Goal: Task Accomplishment & Management: Complete application form

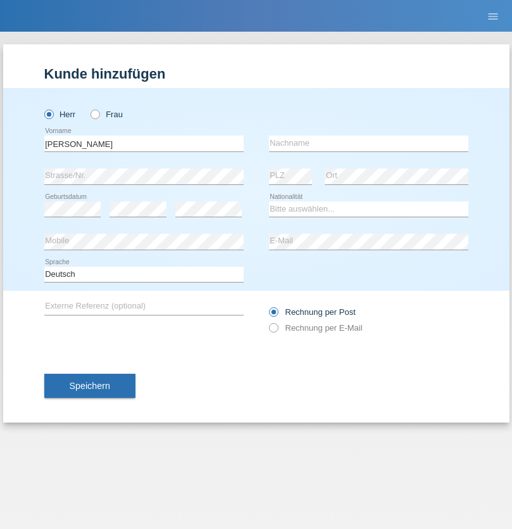
type input "Jörg"
click at [368, 143] on input "text" at bounding box center [368, 143] width 199 height 16
type input "Traksel"
select select "DE"
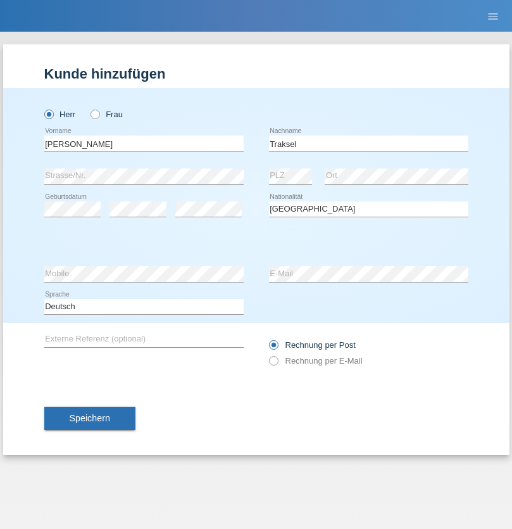
select select "C"
select select "01"
select select "07"
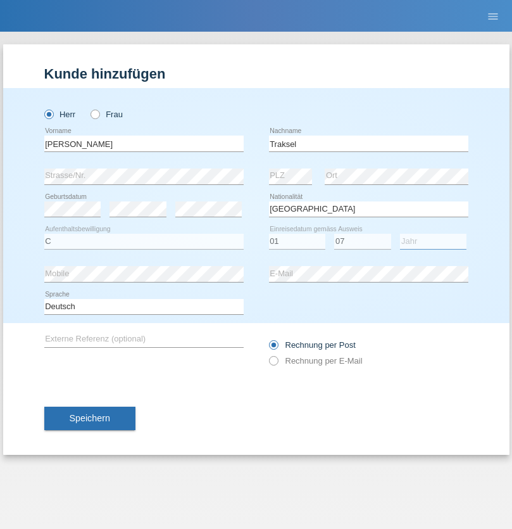
select select "2008"
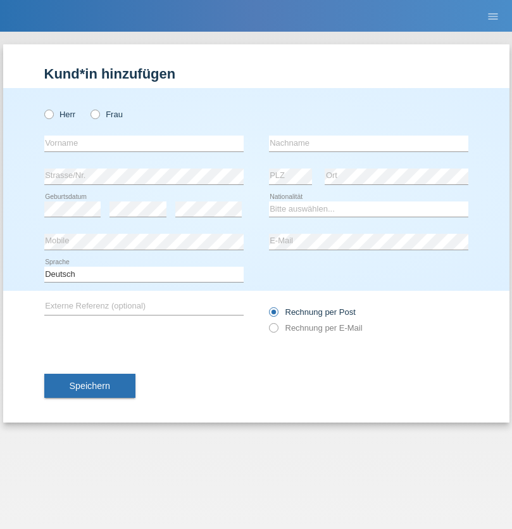
radio input "true"
click at [144, 143] on input "text" at bounding box center [143, 143] width 199 height 16
type input "Diego"
click at [368, 143] on input "text" at bounding box center [368, 143] width 199 height 16
type input "Patera"
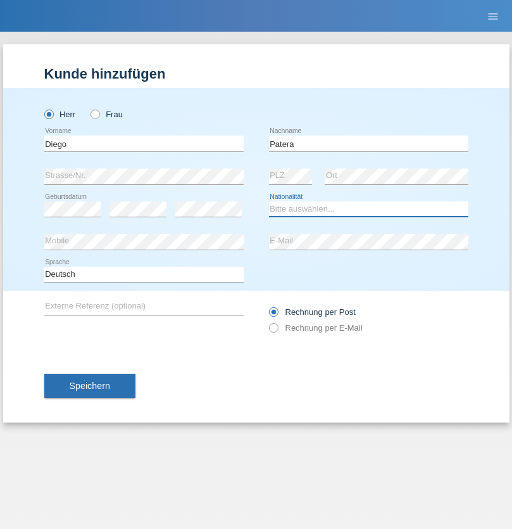
select select "CH"
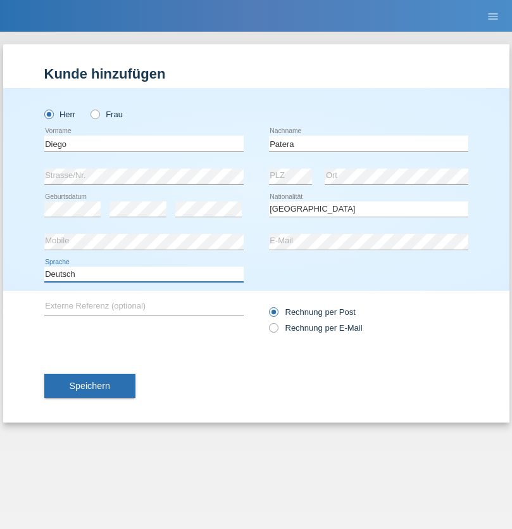
select select "en"
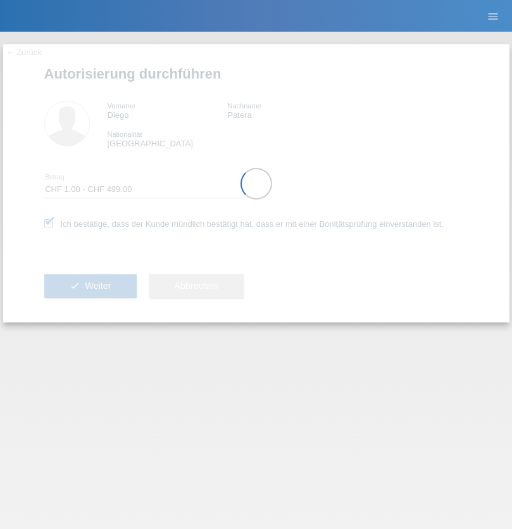
select select "1"
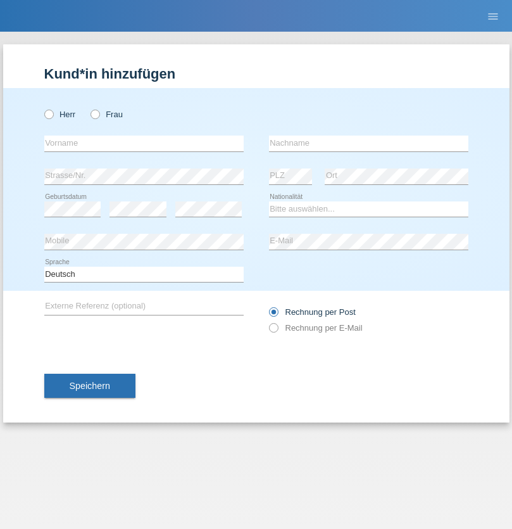
radio input "true"
click at [144, 143] on input "text" at bounding box center [143, 143] width 199 height 16
type input "Ketty"
click at [368, 143] on input "text" at bounding box center [368, 143] width 199 height 16
type input "Kalupnath"
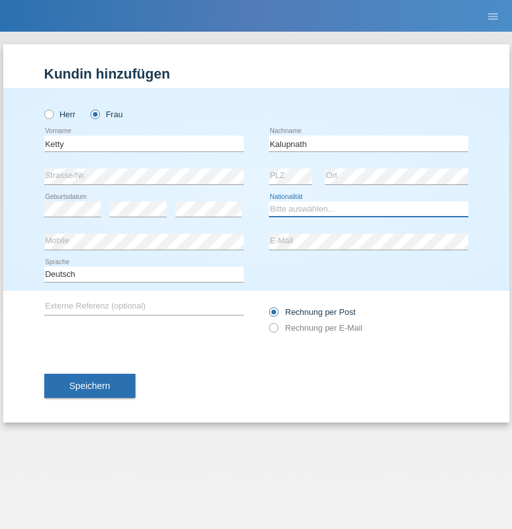
select select "CH"
radio input "true"
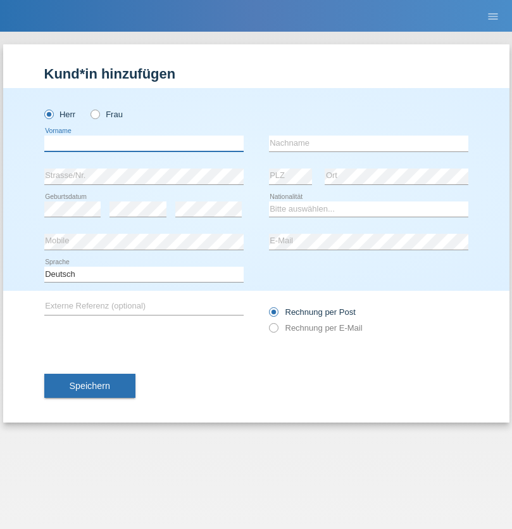
click at [144, 143] on input "text" at bounding box center [143, 143] width 199 height 16
type input "[PERSON_NAME]"
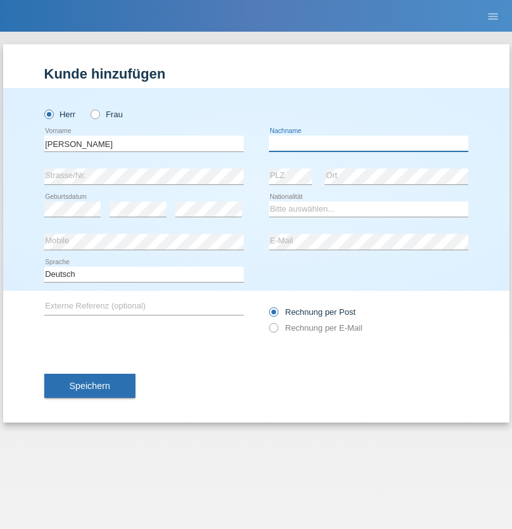
click at [368, 143] on input "text" at bounding box center [368, 143] width 199 height 16
type input "Mucha"
select select "CH"
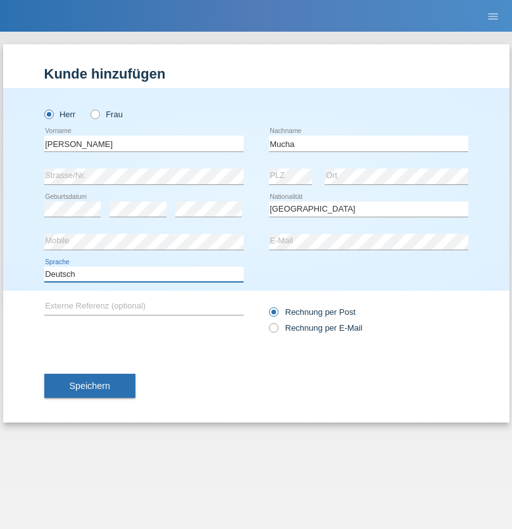
select select "en"
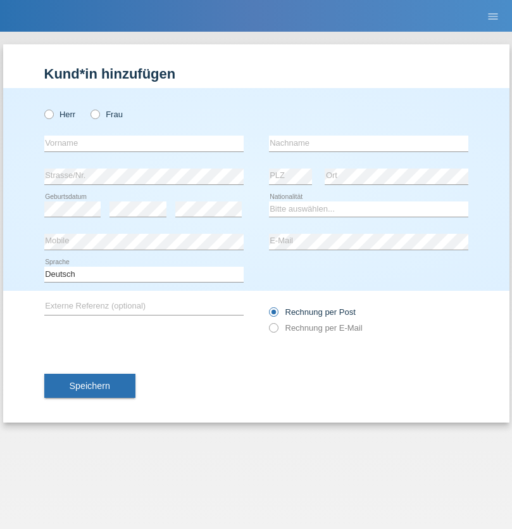
radio input "true"
click at [144, 143] on input "text" at bounding box center [143, 143] width 199 height 16
type input "Franziska"
click at [368, 143] on input "text" at bounding box center [368, 143] width 199 height 16
type input "Starke"
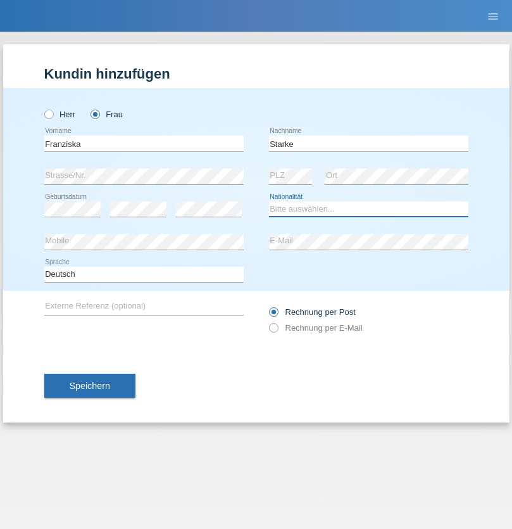
select select "DE"
select select "C"
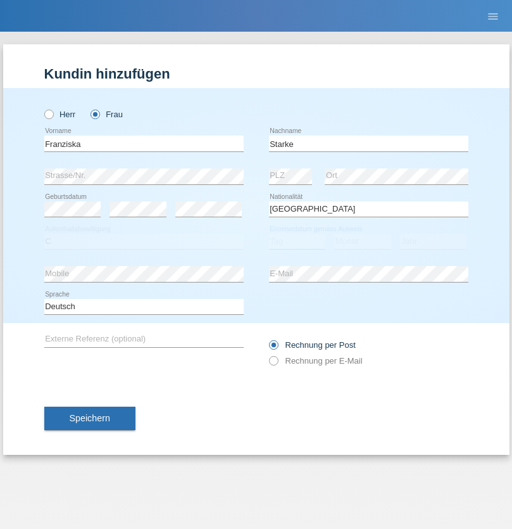
select select "01"
select select "03"
select select "1985"
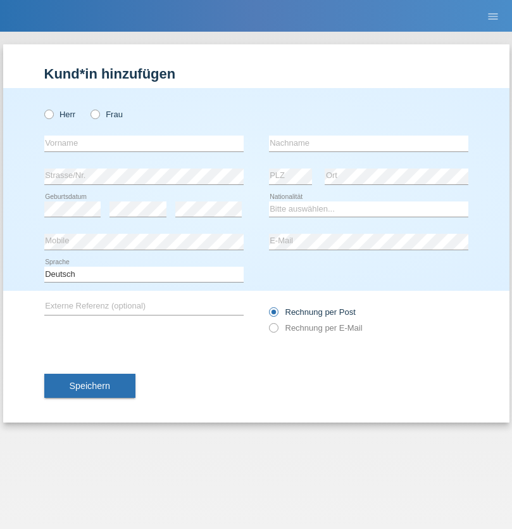
radio input "true"
click at [144, 143] on input "text" at bounding box center [143, 143] width 199 height 16
type input "[DEMOGRAPHIC_DATA]"
click at [368, 143] on input "text" at bounding box center [368, 143] width 199 height 16
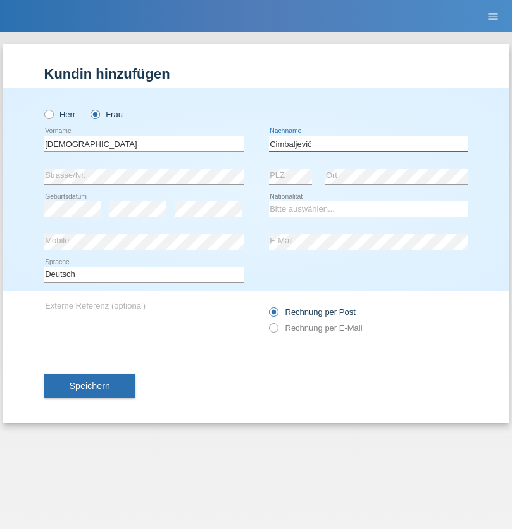
type input "Cimbaljević"
select select "HR"
select select "C"
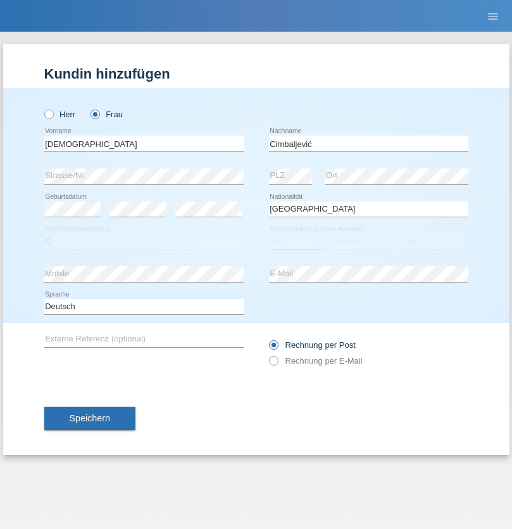
select select "12"
select select "08"
select select "2021"
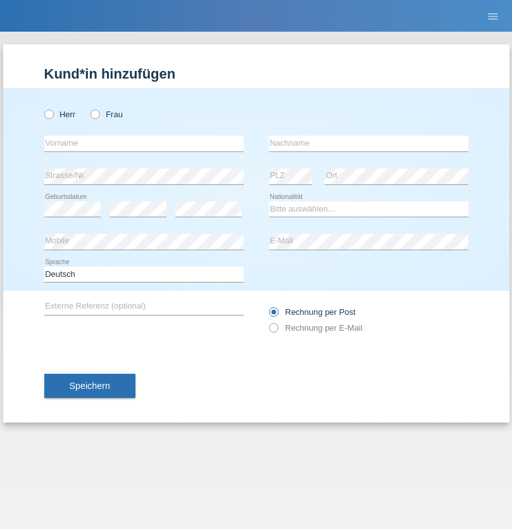
radio input "true"
click at [144, 143] on input "text" at bounding box center [143, 143] width 199 height 16
type input "Batsche"
click at [368, 143] on input "text" at bounding box center [368, 143] width 199 height 16
type input "Arifoska"
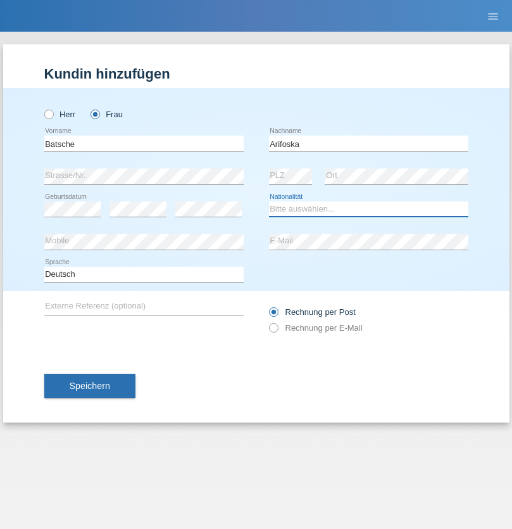
select select "CH"
radio input "true"
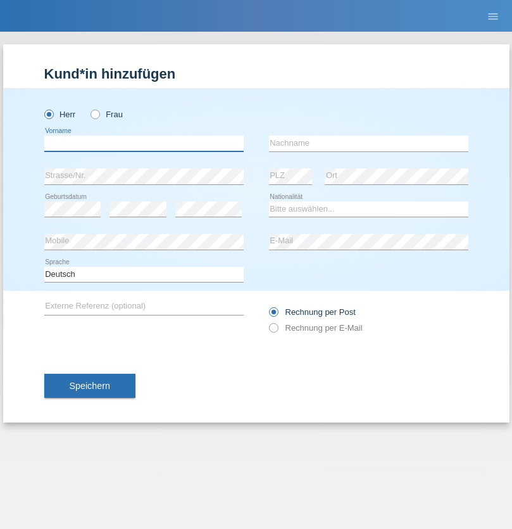
click at [144, 143] on input "text" at bounding box center [143, 143] width 199 height 16
type input "Emre"
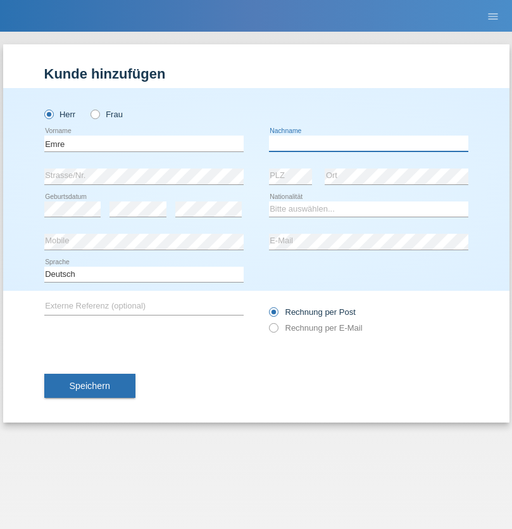
click at [368, 143] on input "text" at bounding box center [368, 143] width 199 height 16
type input "Uzun"
select select "CH"
